Goal: Task Accomplishment & Management: Manage account settings

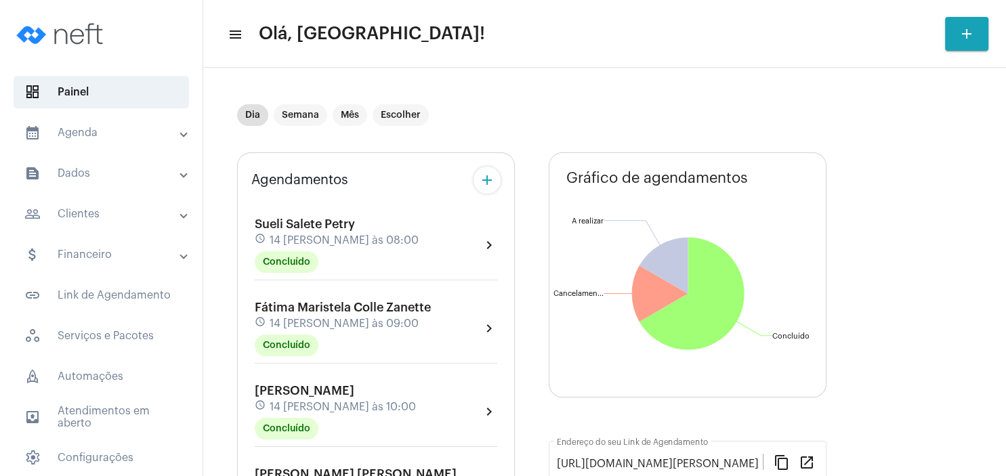
scroll to position [325, 0]
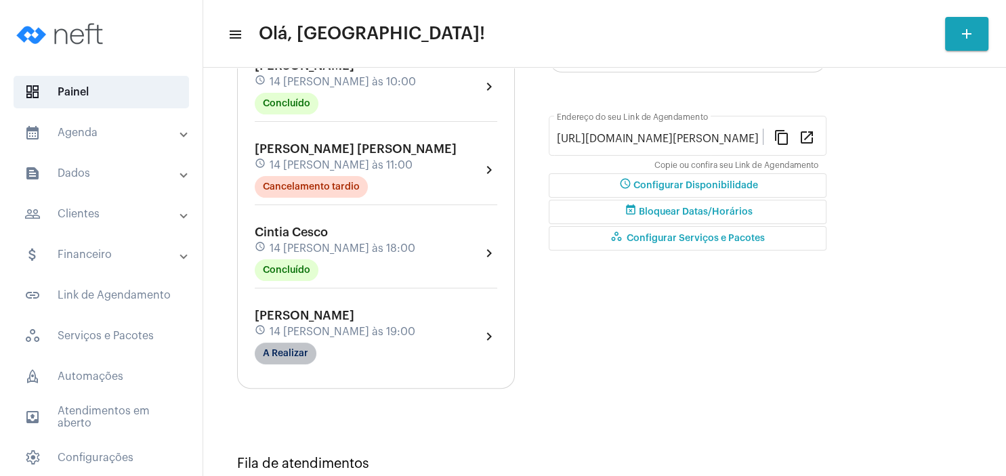
click at [287, 359] on mat-chip "A Realizar" at bounding box center [286, 354] width 62 height 22
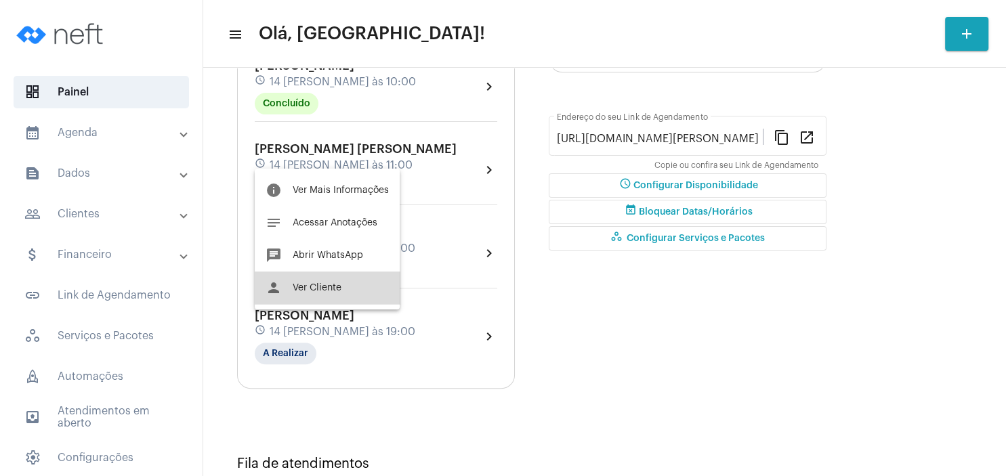
click at [333, 289] on span "Ver Cliente" at bounding box center [317, 287] width 49 height 9
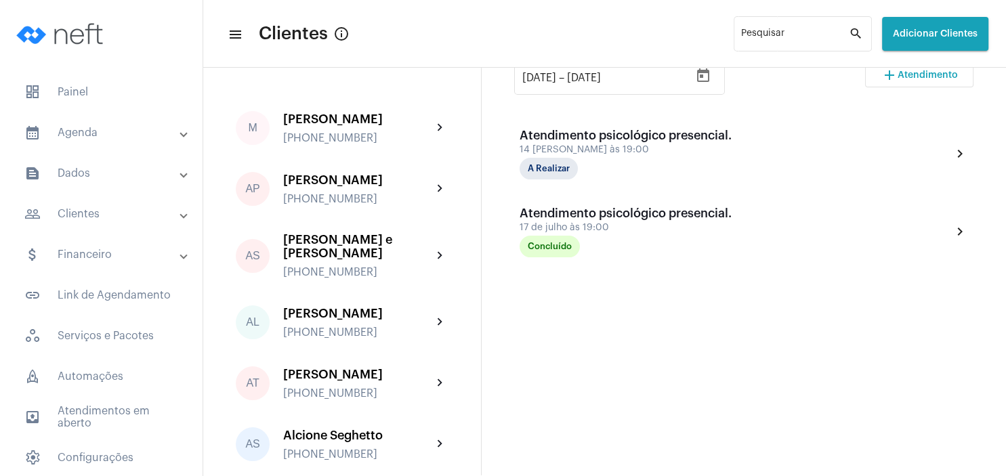
scroll to position [325, 0]
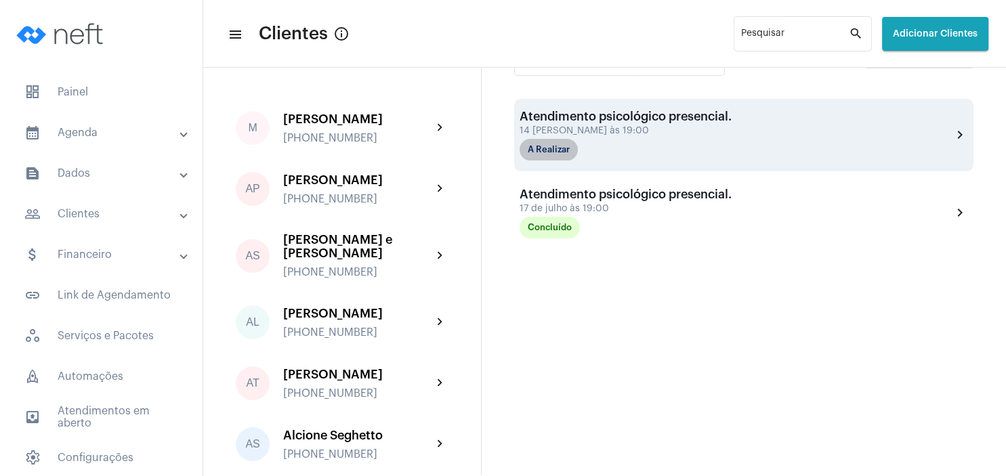
click at [554, 146] on mat-chip "A Realizar" at bounding box center [549, 150] width 58 height 22
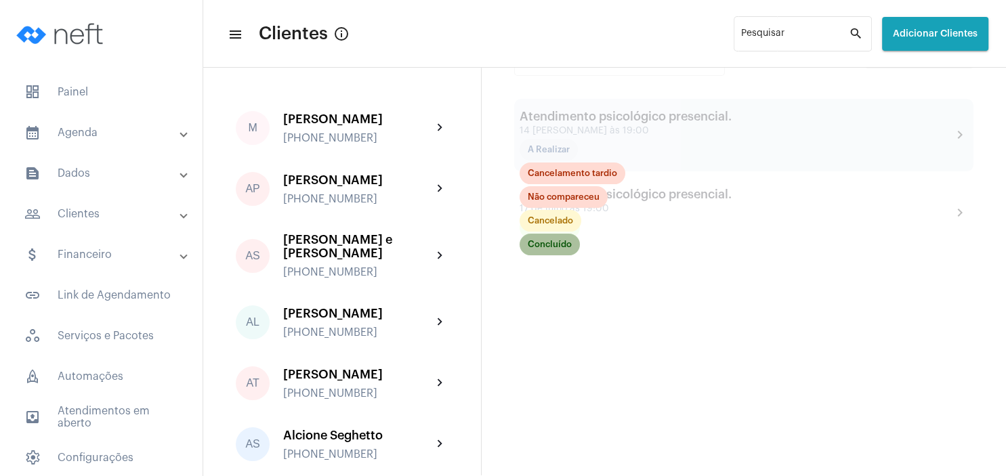
click at [567, 248] on mat-chip "Concluído" at bounding box center [550, 245] width 60 height 22
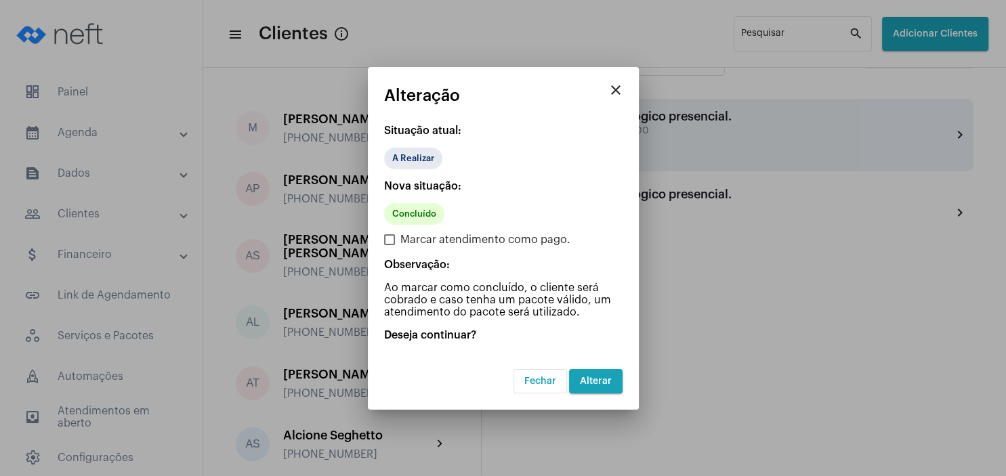
click at [594, 375] on button "Alterar" at bounding box center [596, 381] width 54 height 24
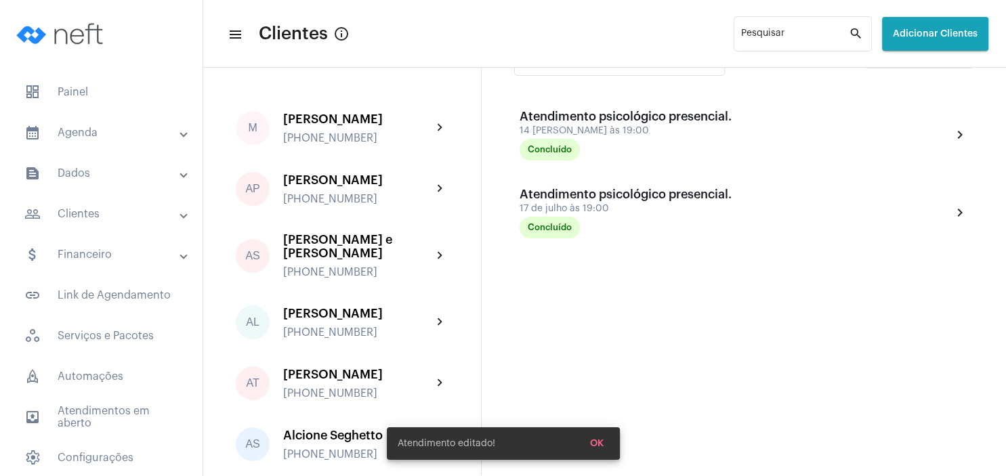
scroll to position [65, 0]
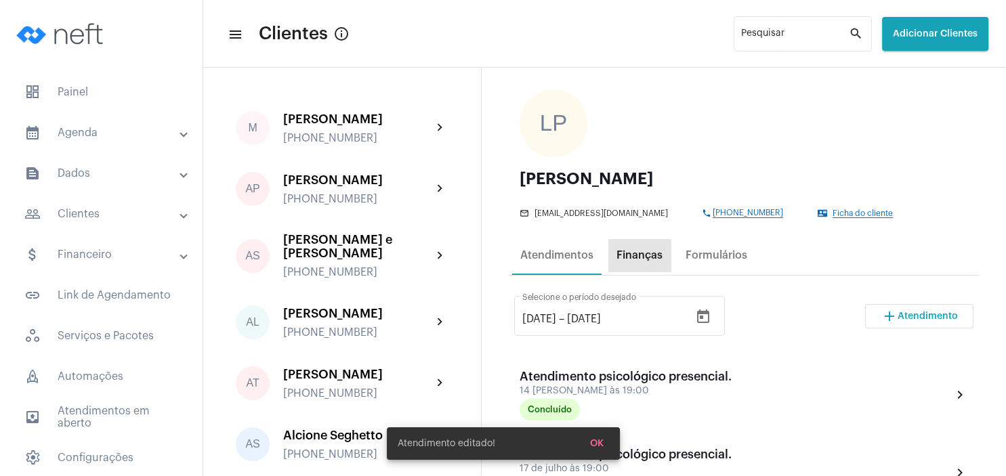
drag, startPoint x: 636, startPoint y: 267, endPoint x: 639, endPoint y: 257, distance: 10.7
click at [639, 257] on div "Finanças" at bounding box center [640, 255] width 62 height 33
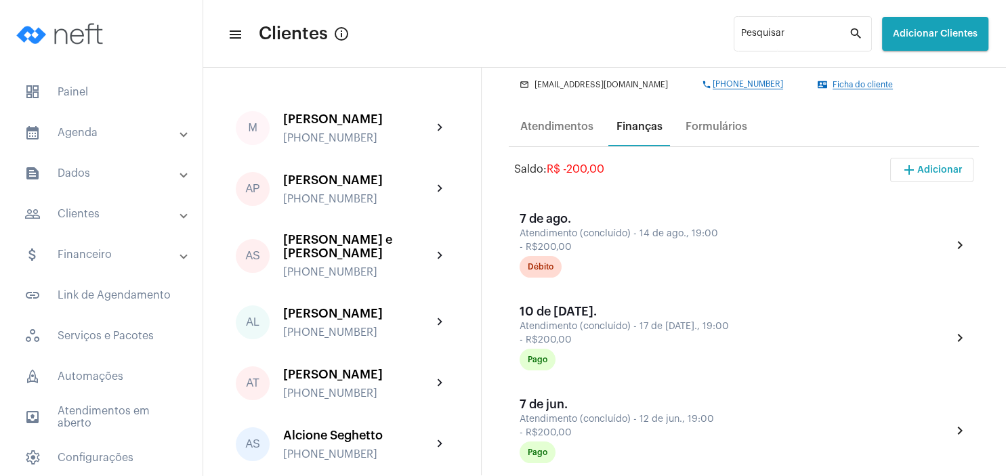
scroll to position [195, 0]
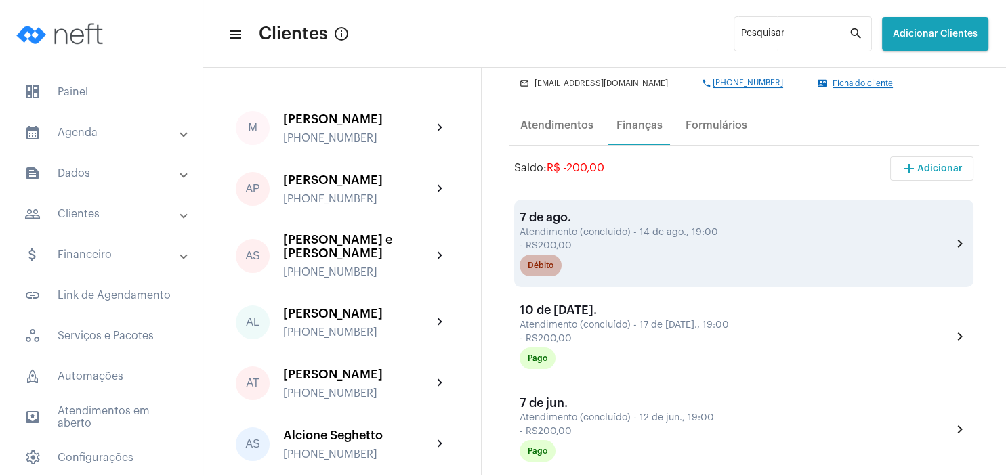
click at [552, 270] on div "Débito" at bounding box center [541, 266] width 26 height 9
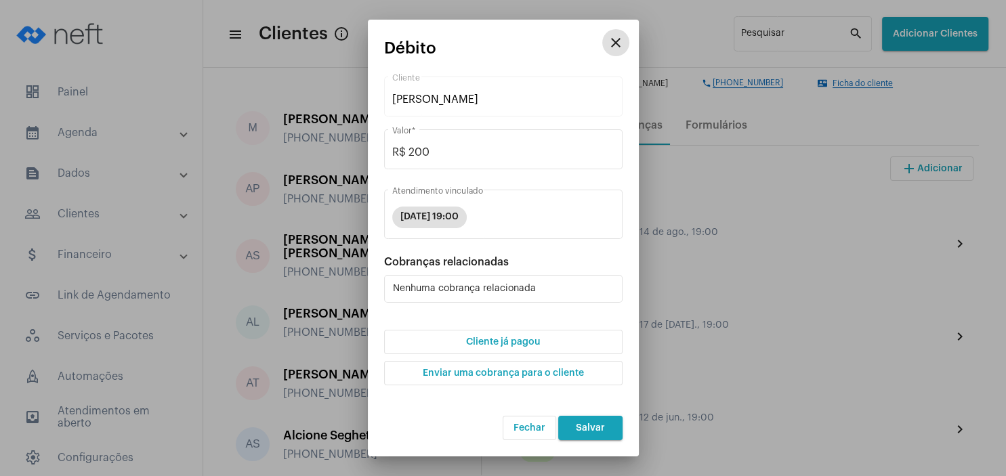
click at [518, 343] on span "Cliente já pagou" at bounding box center [503, 341] width 74 height 9
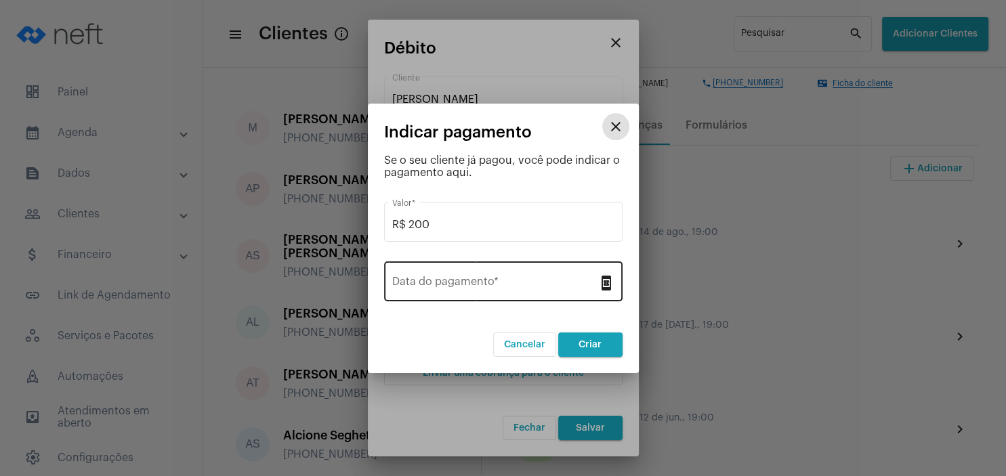
click at [472, 282] on input "Data do pagamento *" at bounding box center [495, 285] width 206 height 12
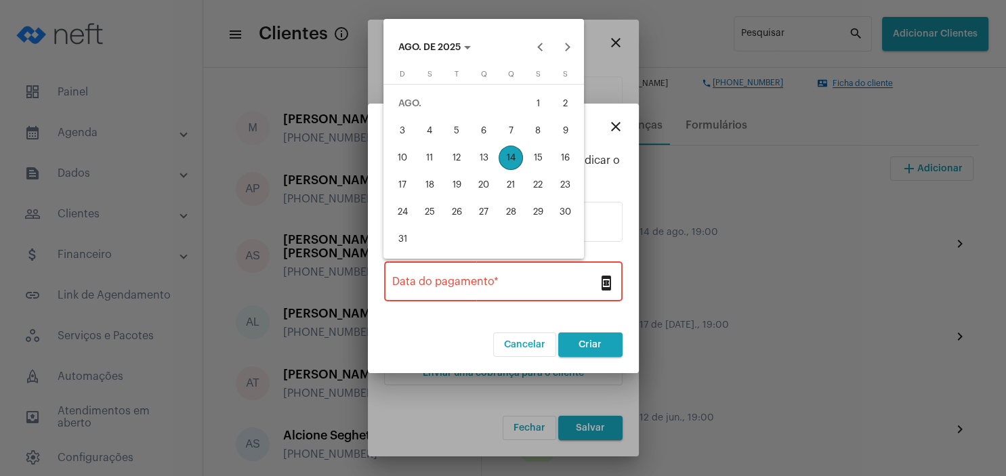
click at [515, 161] on div "14" at bounding box center [511, 158] width 24 height 24
type input "[DATE]"
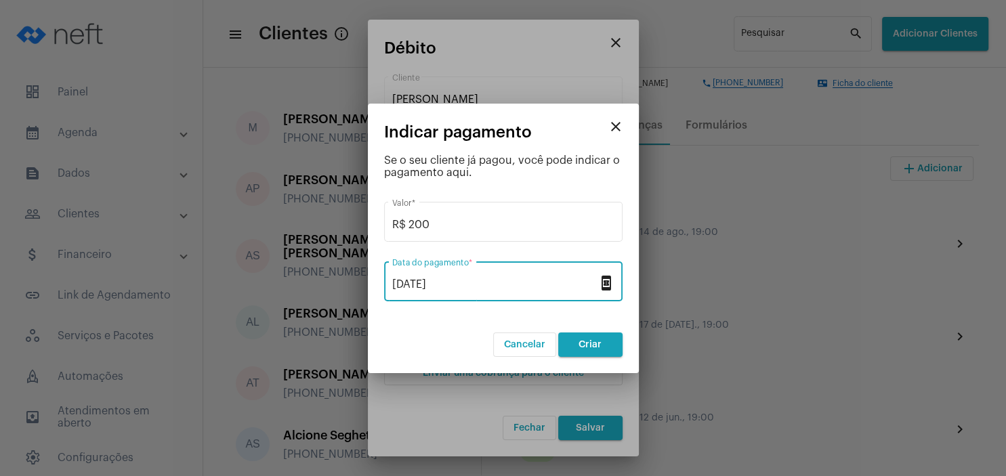
click at [596, 351] on button "Criar" at bounding box center [590, 345] width 64 height 24
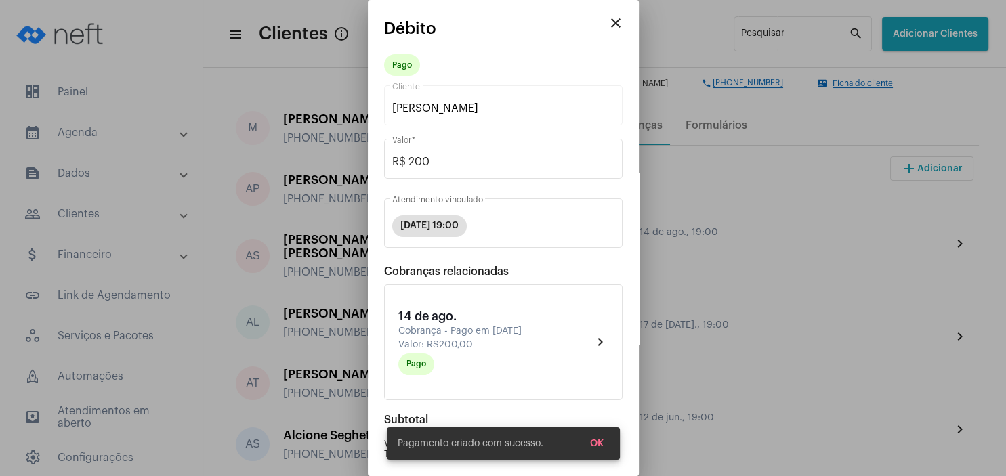
click at [594, 440] on span "OK" at bounding box center [597, 443] width 14 height 9
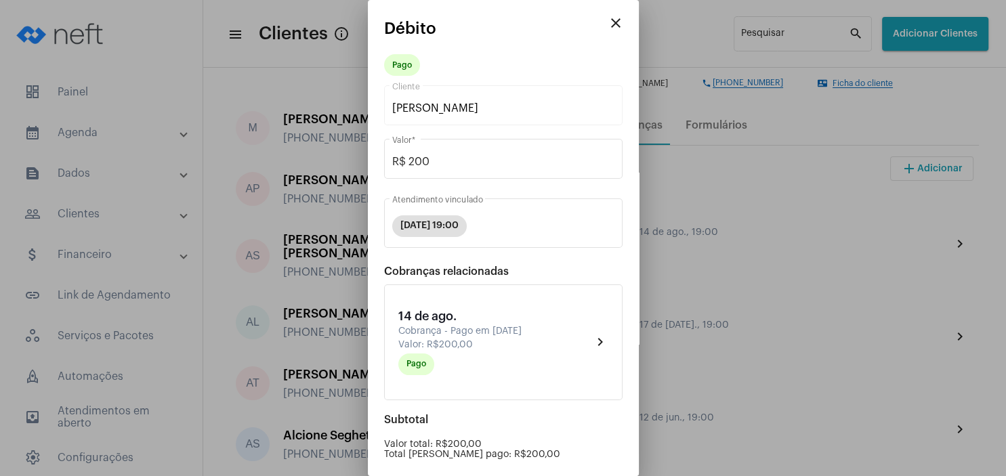
scroll to position [138, 0]
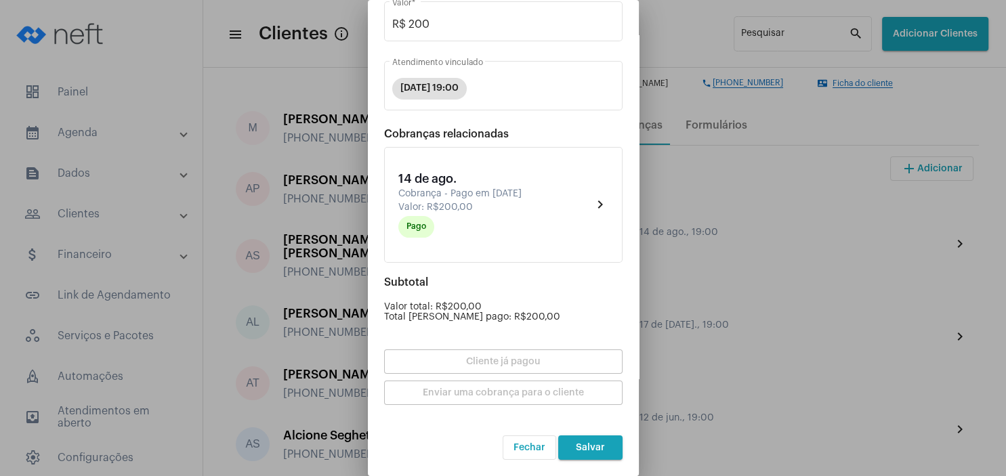
click at [595, 445] on span "Salvar" at bounding box center [590, 447] width 29 height 9
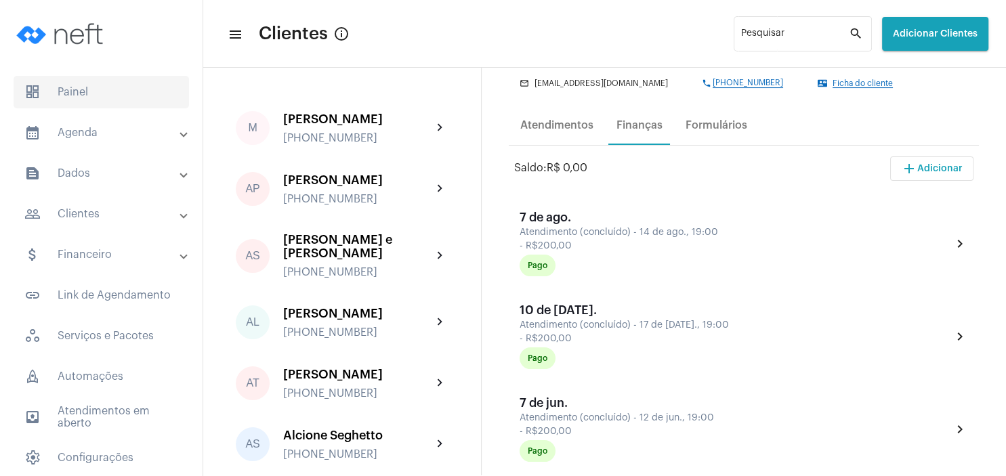
click at [68, 89] on span "dashboard Painel" at bounding box center [102, 92] width 176 height 33
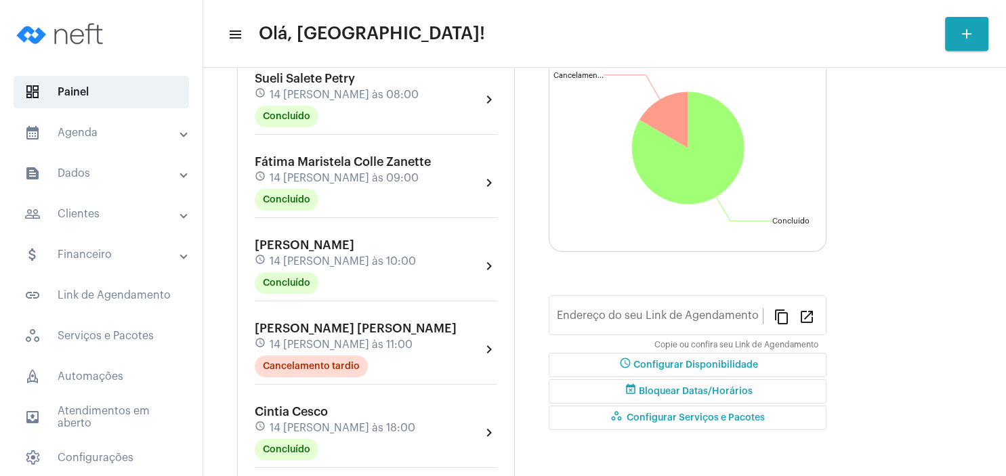
type input "[URL][DOMAIN_NAME][PERSON_NAME]"
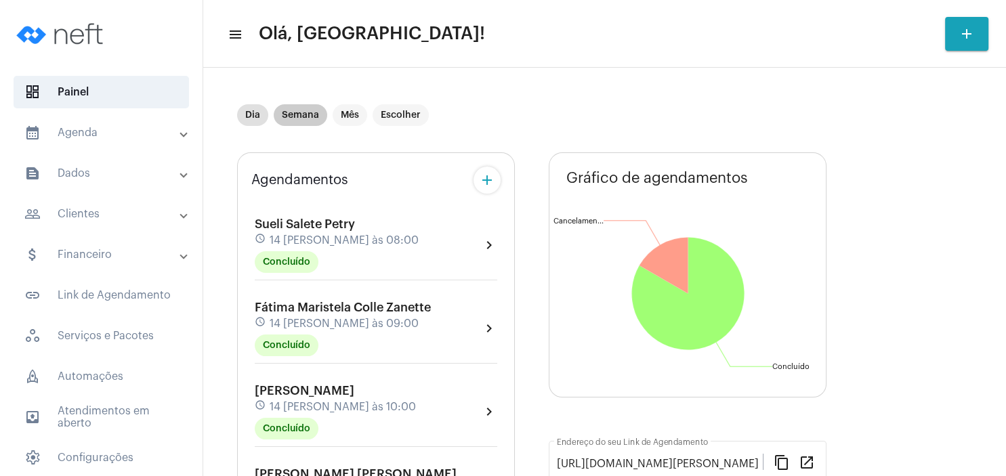
click at [308, 122] on mat-chip "Semana" at bounding box center [301, 115] width 54 height 22
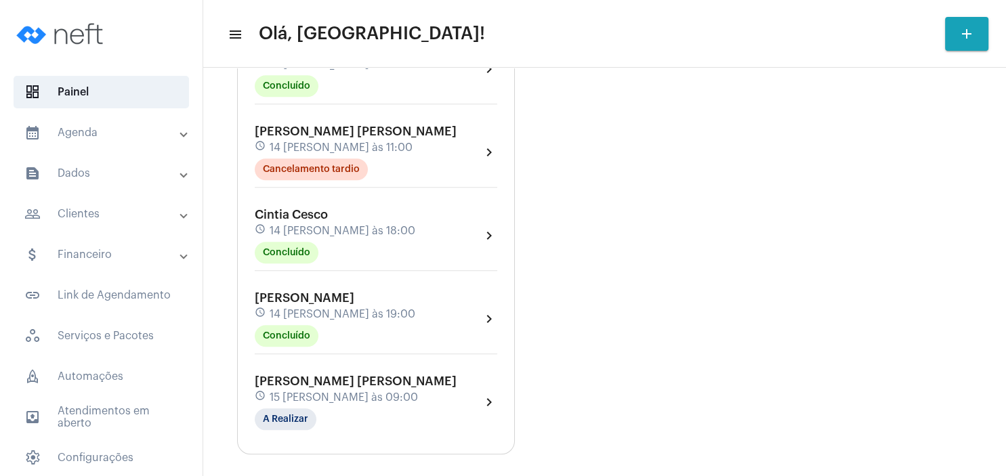
scroll to position [1290, 0]
